Goal: Task Accomplishment & Management: Complete application form

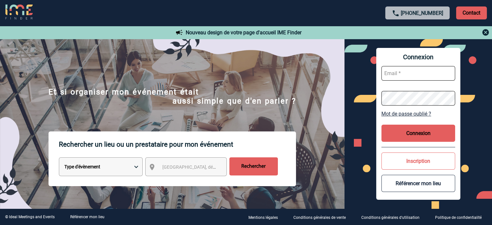
type input "[EMAIL_ADDRESS][DOMAIN_NAME]"
click at [412, 127] on button "Connexion" at bounding box center [418, 133] width 74 height 17
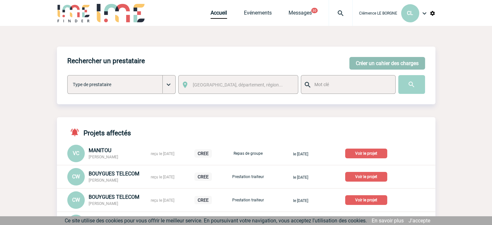
drag, startPoint x: 394, startPoint y: 63, endPoint x: 392, endPoint y: 66, distance: 3.4
click at [394, 63] on button "Créer un cahier des charges" at bounding box center [387, 63] width 76 height 13
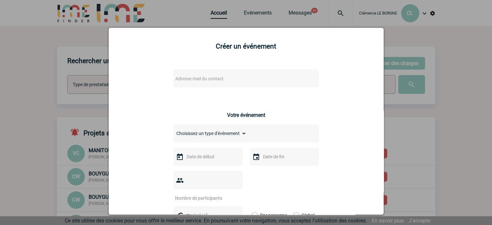
click at [220, 82] on span "Adresse mail du contact" at bounding box center [229, 78] width 113 height 9
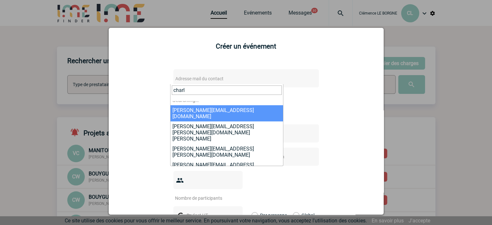
scroll to position [16, 0]
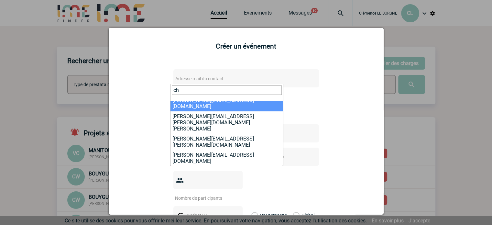
type input "c"
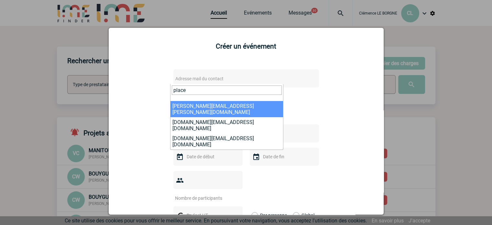
scroll to position [0, 0]
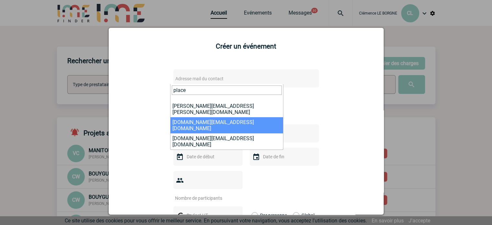
type input "place"
select select "130206"
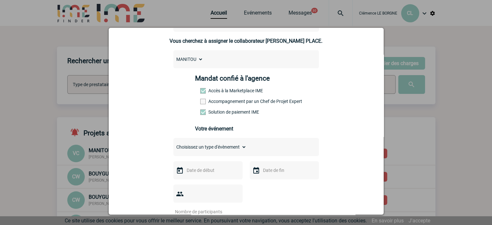
scroll to position [129, 0]
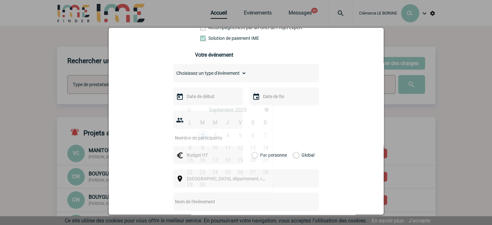
click at [213, 101] on input "text" at bounding box center [207, 96] width 45 height 8
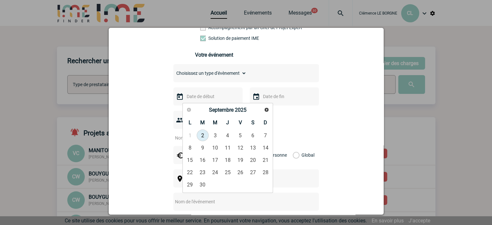
click at [206, 135] on link "2" at bounding box center [203, 135] width 12 height 12
type input "02-09-2025"
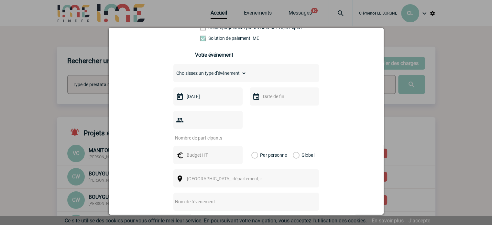
click at [264, 103] on div at bounding box center [284, 96] width 69 height 18
click at [269, 99] on input "text" at bounding box center [283, 96] width 45 height 8
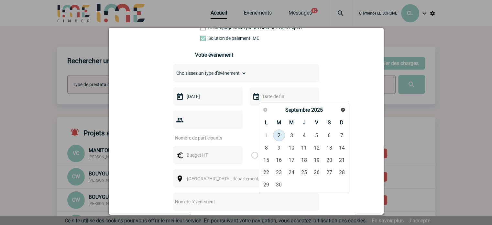
click at [278, 137] on link "2" at bounding box center [279, 135] width 12 height 12
type input "02-09-2025"
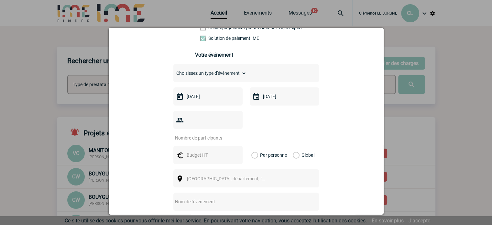
click at [204, 134] on input "number" at bounding box center [203, 138] width 61 height 8
click at [199, 134] on input "number" at bounding box center [203, 138] width 61 height 8
type input "13"
click at [207, 151] on input "text" at bounding box center [207, 155] width 45 height 8
type input "1049.88"
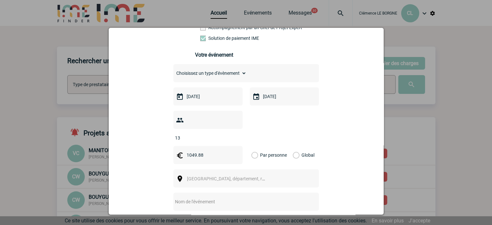
click at [297, 146] on label "Global" at bounding box center [295, 155] width 4 height 18
click at [0, 0] on input "Global" at bounding box center [0, 0] width 0 height 0
click at [219, 174] on span "[GEOGRAPHIC_DATA], département, région..." at bounding box center [228, 178] width 89 height 9
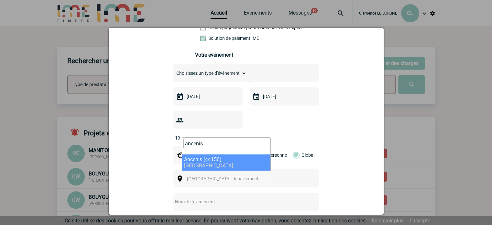
type input "ancenis"
select select "5142"
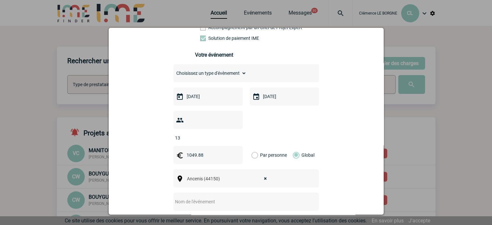
click at [201, 197] on input "text" at bounding box center [237, 201] width 128 height 8
drag, startPoint x: 160, startPoint y: 167, endPoint x: 148, endPoint y: 169, distance: 11.5
click at [159, 167] on div "c.place@manitou-group.com c.place@manitou-group.com Vous cherchez à assigner le…" at bounding box center [246, 135] width 259 height 403
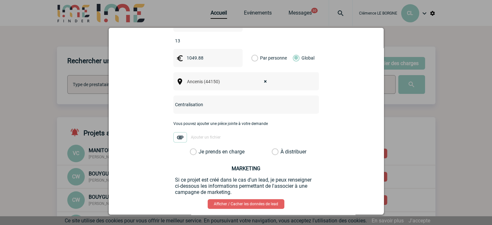
click at [201, 148] on label "Je prends en charge" at bounding box center [195, 151] width 11 height 6
click at [0, 0] on input "Je prends en charge" at bounding box center [0, 0] width 0 height 0
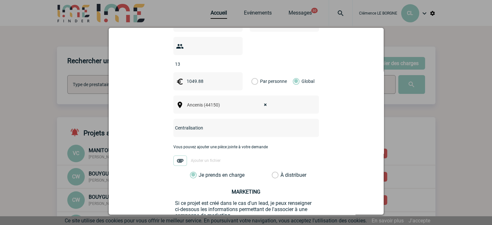
scroll to position [252, 0]
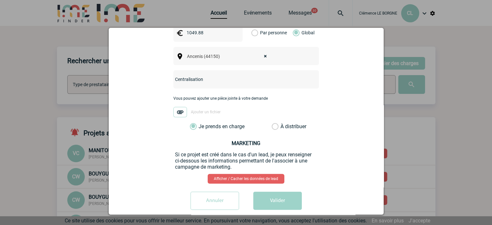
click at [216, 75] on input "Centralisation" at bounding box center [237, 79] width 128 height 8
type input "Centralisation - Bon Betend"
click at [280, 192] on button "Valider" at bounding box center [277, 201] width 49 height 18
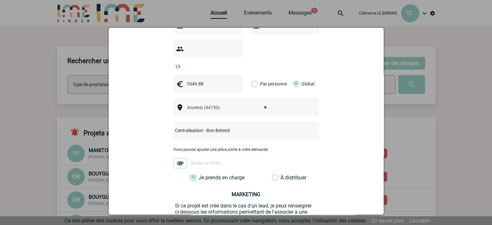
scroll to position [122, 0]
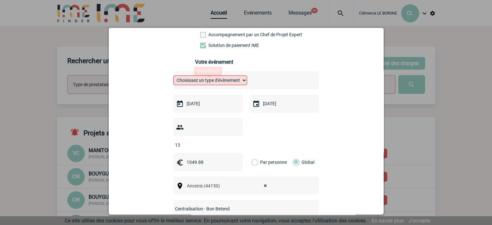
click at [206, 84] on select "Choisissez un type d'évènement Séminaire avec nuitée Séminaire sans nuitée Repa…" at bounding box center [210, 80] width 74 height 10
select select "5"
click at [173, 77] on select "Choisissez un type d'évènement Séminaire avec nuitée Séminaire sans nuitée Repa…" at bounding box center [210, 80] width 74 height 10
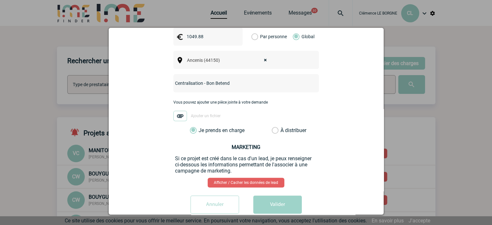
scroll to position [252, 0]
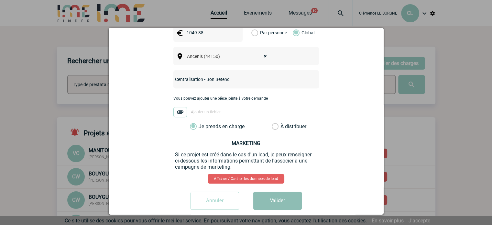
click at [283, 192] on button "Valider" at bounding box center [277, 201] width 49 height 18
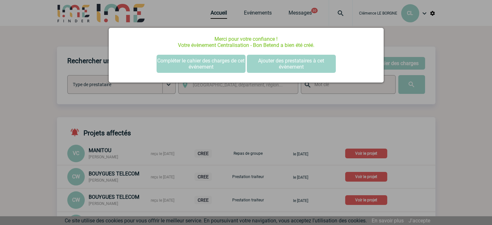
scroll to position [0, 0]
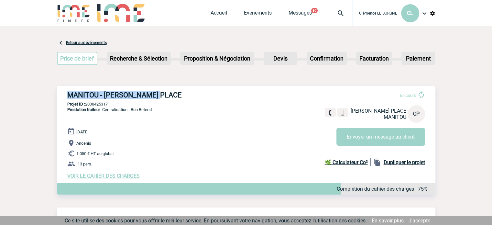
drag, startPoint x: 67, startPoint y: 90, endPoint x: 171, endPoint y: 99, distance: 104.9
click at [171, 99] on div "MANITOU - Charline PLACE En cours Charline PLACE MANITOU CP Envoyer un message …" at bounding box center [246, 135] width 379 height 98
copy h3 "MANITOU - Charline PLACE"
drag, startPoint x: 114, startPoint y: 104, endPoint x: 85, endPoint y: 103, distance: 28.5
click at [85, 103] on p "Projet ID : 2000425317" at bounding box center [246, 104] width 379 height 5
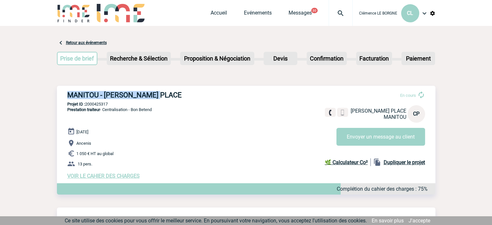
copy p "2000425317"
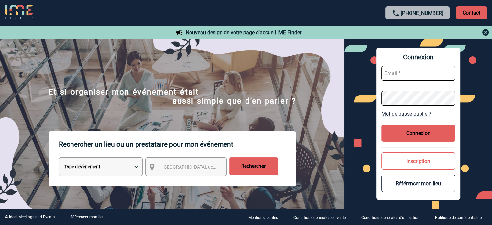
type input "cleborgne@ime-groupe.com"
click at [434, 130] on button "Connexion" at bounding box center [418, 133] width 74 height 17
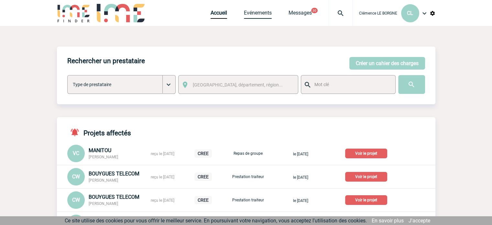
click at [257, 15] on link "Evénements" at bounding box center [258, 14] width 28 height 9
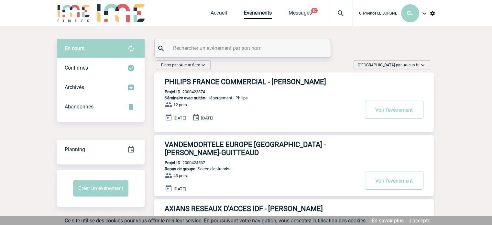
drag, startPoint x: 395, startPoint y: 64, endPoint x: 401, endPoint y: 82, distance: 18.5
click at [395, 64] on span "Trier par : Aucun tri" at bounding box center [389, 65] width 62 height 6
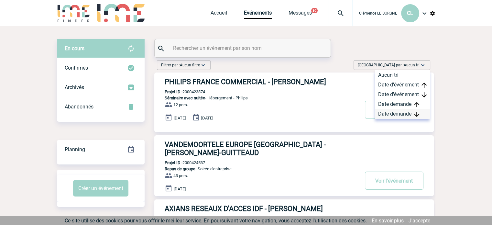
click at [407, 111] on div "Date demande" at bounding box center [402, 114] width 55 height 10
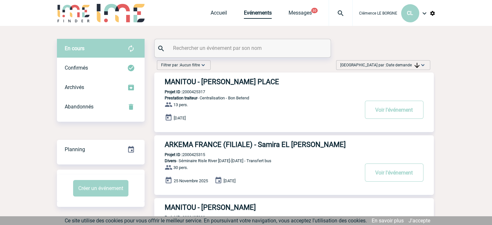
click at [263, 13] on link "Evénements" at bounding box center [258, 14] width 28 height 9
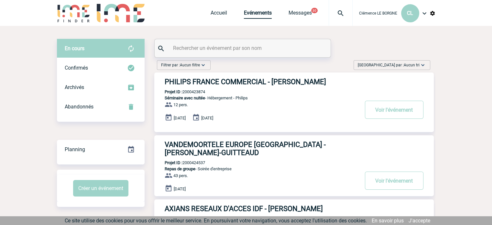
drag, startPoint x: 256, startPoint y: 15, endPoint x: 261, endPoint y: 16, distance: 5.7
click at [256, 15] on link "Evénements" at bounding box center [258, 14] width 28 height 9
click at [215, 16] on link "Accueil" at bounding box center [219, 14] width 16 height 9
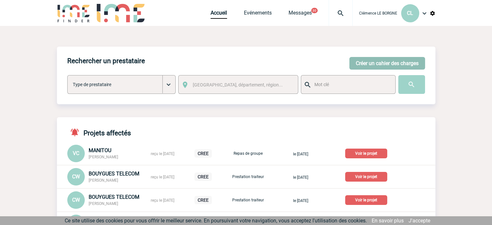
click at [385, 57] on button "Créer un cahier des charges" at bounding box center [387, 63] width 76 height 13
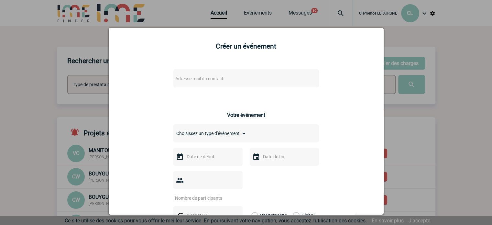
click at [228, 81] on span "Adresse mail du contact" at bounding box center [229, 78] width 113 height 9
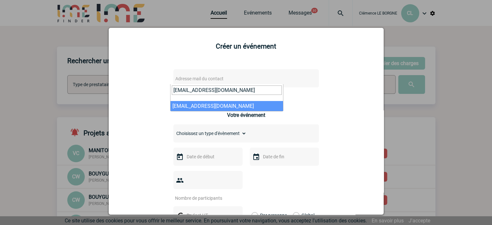
type input "strindade@macif.fr"
select select "127351"
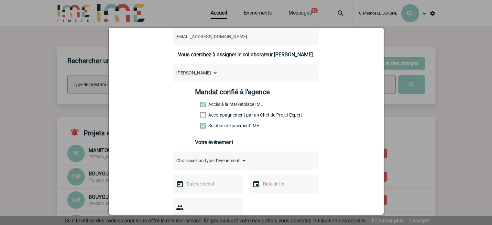
scroll to position [97, 0]
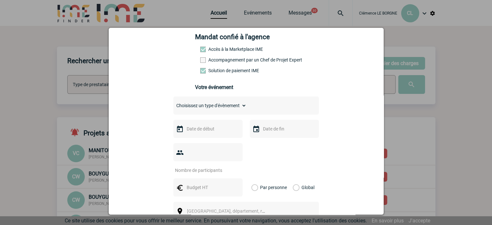
click at [224, 109] on select "Choisissez un type d'évènement Séminaire avec nuitée Séminaire sans nuitée Repa…" at bounding box center [209, 105] width 73 height 9
select select "1"
click at [173, 103] on select "Choisissez un type d'évènement Séminaire avec nuitée Séminaire sans nuitée Repa…" at bounding box center [209, 105] width 73 height 9
click at [211, 131] on input "text" at bounding box center [207, 129] width 45 height 8
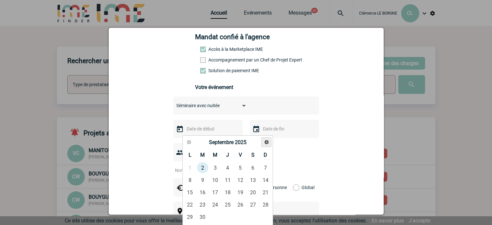
click at [265, 141] on span "Suivant" at bounding box center [266, 141] width 5 height 5
click at [213, 191] on link "15" at bounding box center [215, 192] width 12 height 12
type input "15-10-2025"
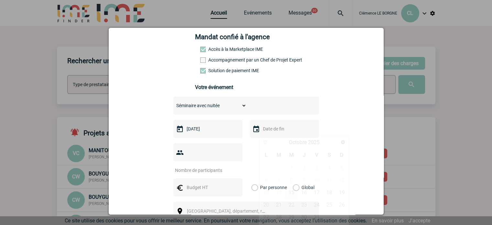
click at [267, 135] on div at bounding box center [284, 129] width 69 height 18
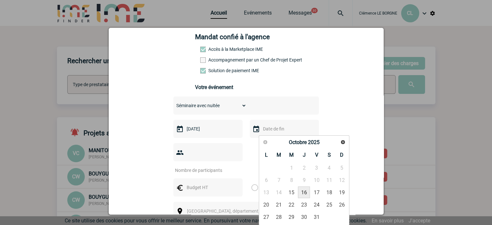
click at [303, 194] on link "16" at bounding box center [304, 192] width 12 height 12
type input "16-10-2025"
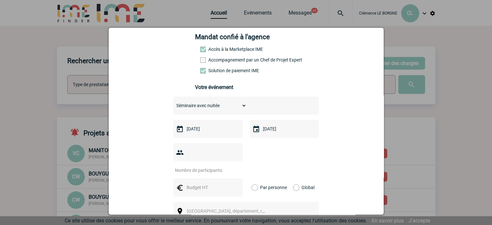
click at [225, 166] on input "number" at bounding box center [203, 170] width 61 height 8
type input "14"
click at [203, 183] on input "text" at bounding box center [207, 187] width 45 height 8
type input "4000"
click at [296, 178] on label "Global" at bounding box center [295, 187] width 4 height 18
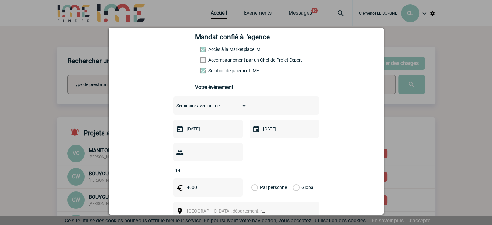
click at [0, 0] on input "Global" at bounding box center [0, 0] width 0 height 0
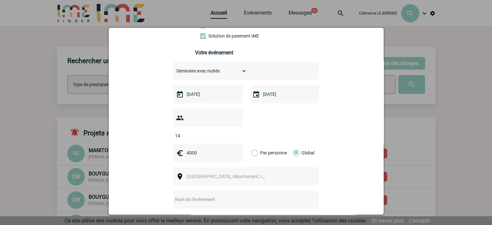
scroll to position [162, 0]
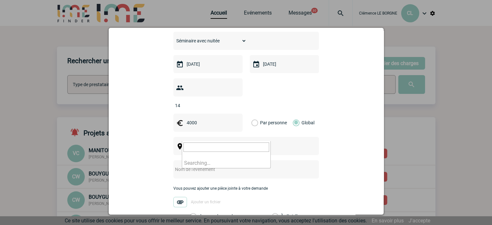
click at [206, 142] on span "Ville, département, région..." at bounding box center [228, 146] width 89 height 9
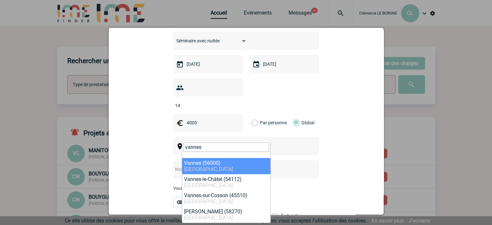
type input "vannes"
select select "2591"
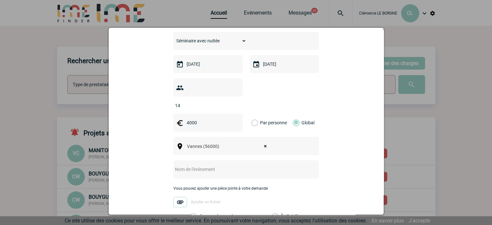
click at [207, 165] on input "text" at bounding box center [237, 169] width 128 height 8
click at [175, 165] on input "Sémianire avec nuitée - DASEC DMPE" at bounding box center [237, 169] width 128 height 8
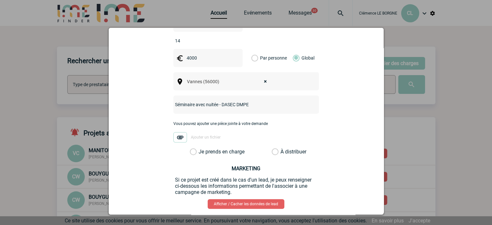
type input "Séminaire avec nuitée - DASEC DMPE"
click at [201, 148] on label "Je prends en charge" at bounding box center [195, 151] width 11 height 6
click at [0, 0] on input "Je prends en charge" at bounding box center [0, 0] width 0 height 0
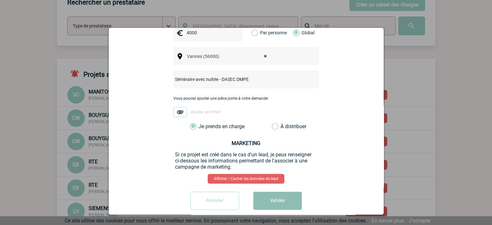
scroll to position [97, 0]
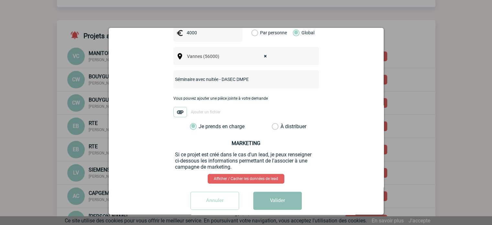
click at [273, 192] on button "Valider" at bounding box center [277, 201] width 49 height 18
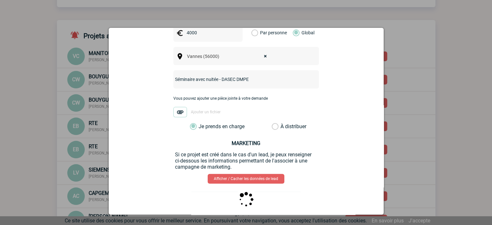
scroll to position [0, 0]
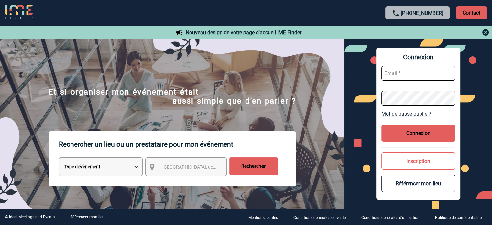
type input "cleborgne@ime-groupe.com"
click at [408, 129] on button "Connexion" at bounding box center [418, 133] width 74 height 17
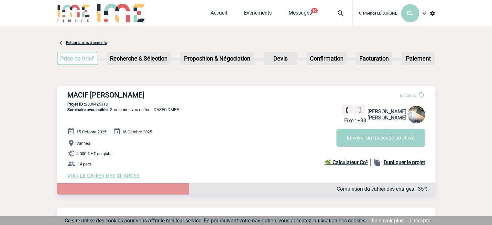
drag, startPoint x: 65, startPoint y: 94, endPoint x: 185, endPoint y: 94, distance: 120.0
click at [185, 94] on div "MACIF [PERSON_NAME] En cours Fixe : +33 [PERSON_NAME] MACIF SAM Envoyer un mess…" at bounding box center [246, 135] width 379 height 98
copy h3 "MACIF [PERSON_NAME]"
drag, startPoint x: 111, startPoint y: 102, endPoint x: 86, endPoint y: 104, distance: 25.0
click at [86, 104] on div "MACIF [PERSON_NAME] En cours Fixe : +33 [PERSON_NAME] MACIF SAM Envoyer un mess…" at bounding box center [246, 135] width 379 height 98
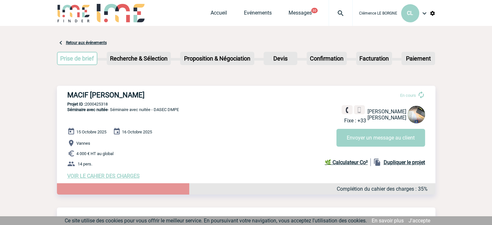
copy p "2000425318"
